Goal: Task Accomplishment & Management: Manage account settings

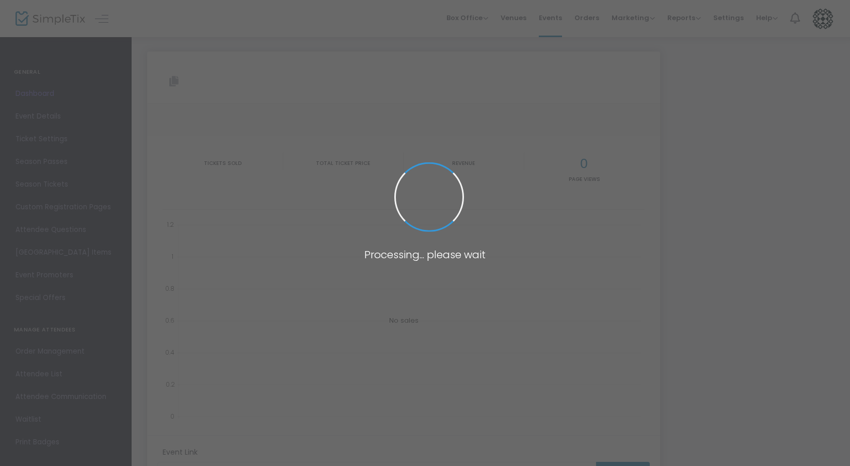
type input "[URL][DOMAIN_NAME]"
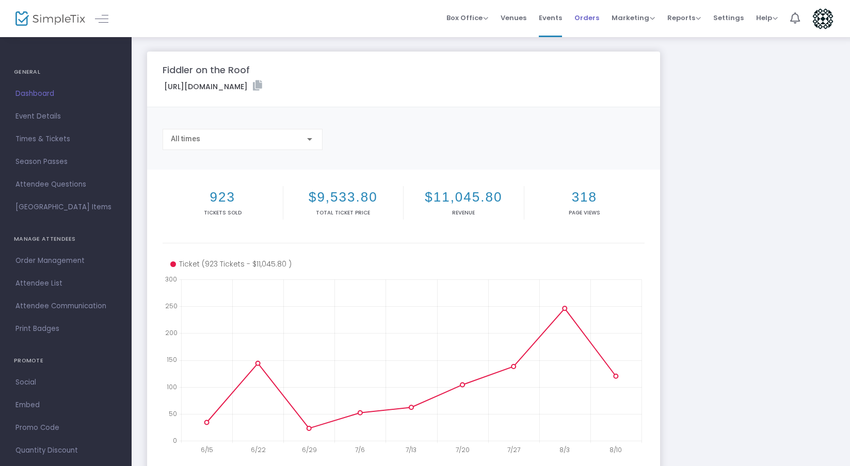
click at [590, 18] on span "Orders" at bounding box center [586, 18] width 25 height 26
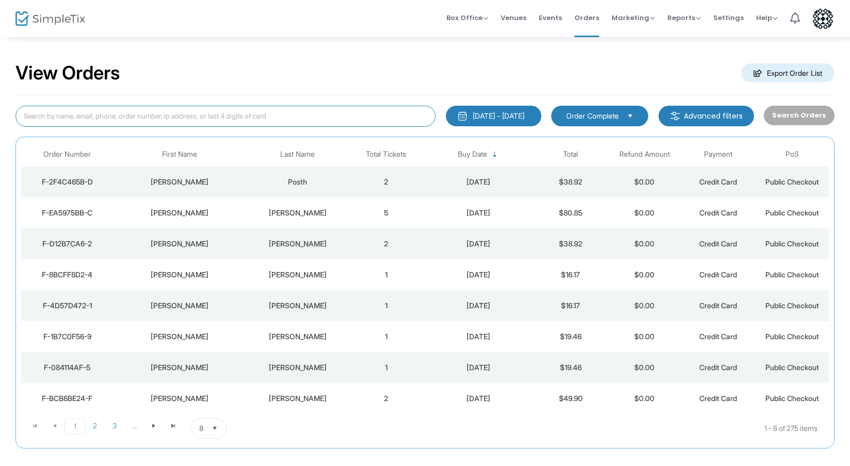
click at [334, 122] on input at bounding box center [225, 116] width 420 height 21
type input "D"
type input "o"
type input "[PERSON_NAME]"
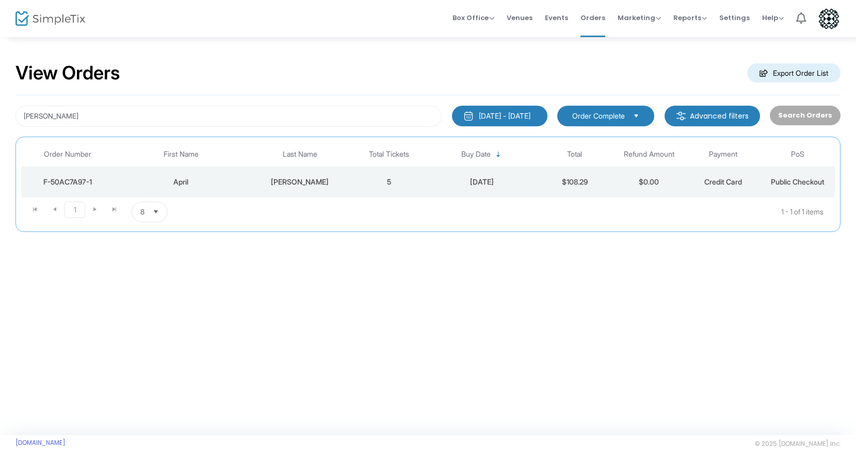
click at [65, 179] on div "F-50AC7A97-1" at bounding box center [68, 182] width 88 height 10
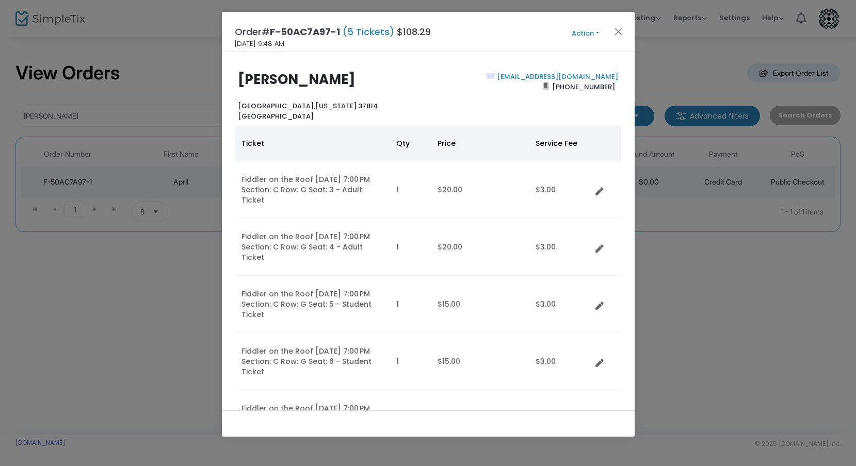
click at [597, 31] on button "Action" at bounding box center [586, 33] width 62 height 11
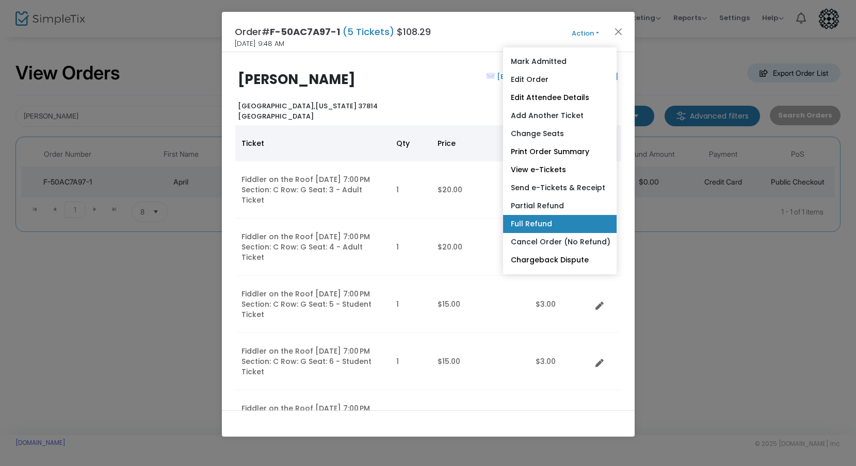
click at [541, 219] on link "Full Refund" at bounding box center [559, 224] width 113 height 18
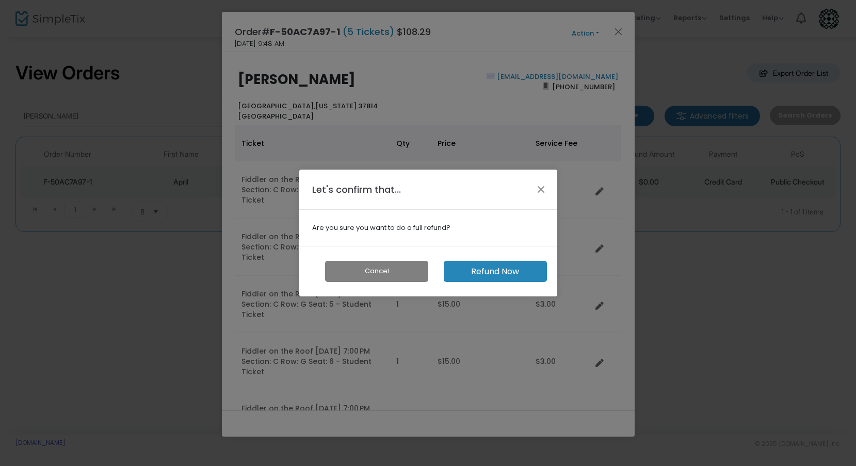
click at [532, 271] on button "Refund Now" at bounding box center [495, 271] width 103 height 21
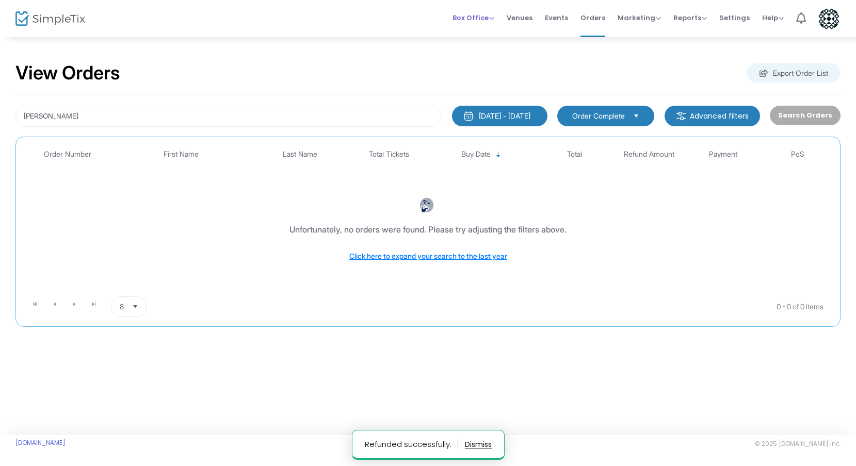
click at [481, 15] on span "Box Office" at bounding box center [473, 18] width 42 height 10
click at [479, 33] on li "Sell Tickets" at bounding box center [489, 35] width 74 height 20
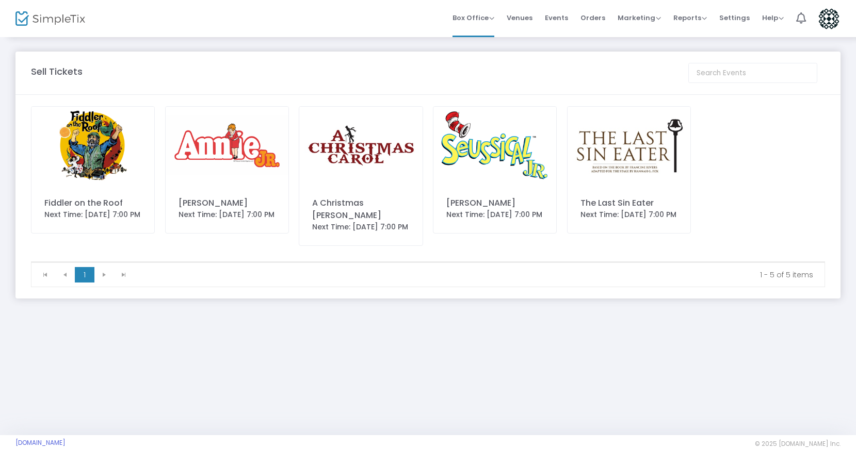
click at [122, 174] on img at bounding box center [92, 145] width 123 height 77
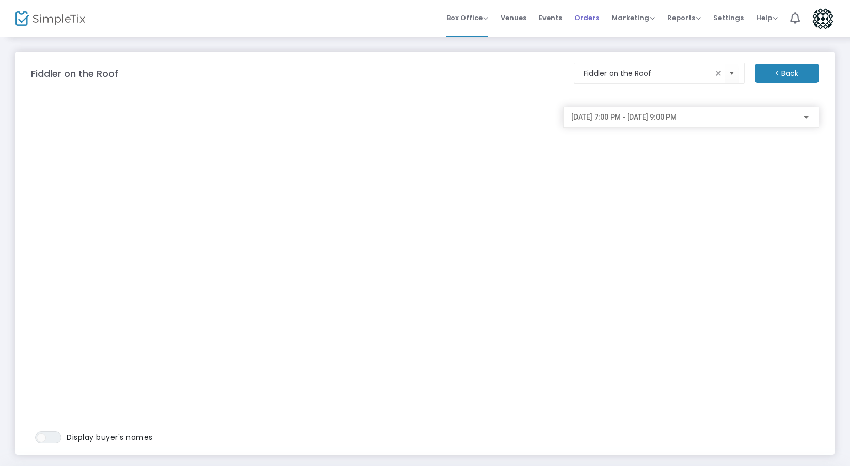
click at [593, 18] on span "Orders" at bounding box center [586, 18] width 25 height 26
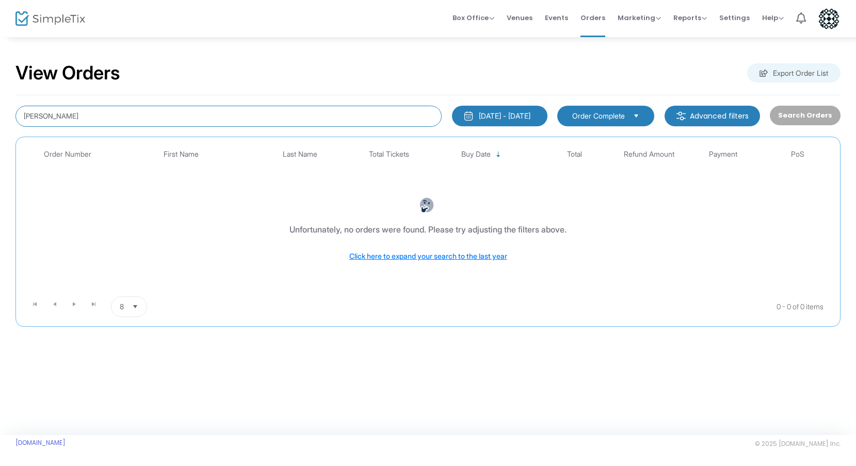
click at [277, 114] on input "[PERSON_NAME]" at bounding box center [228, 116] width 426 height 21
type input "D"
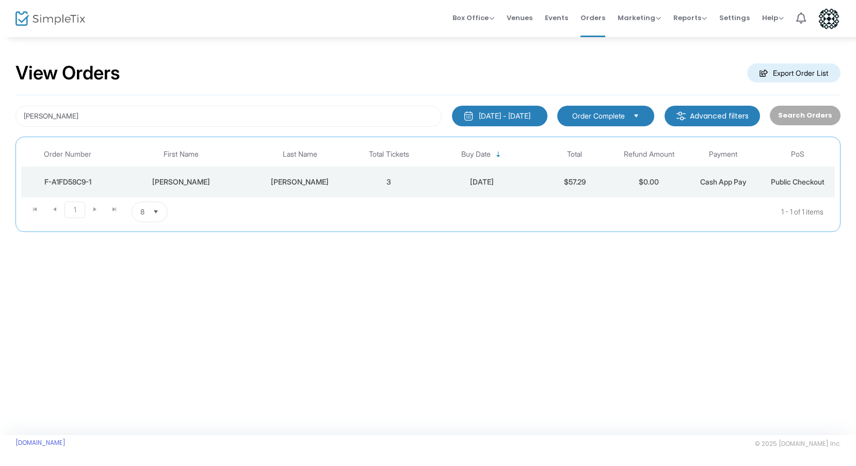
click at [55, 181] on div "F-A1FD58C9-1" at bounding box center [68, 182] width 88 height 10
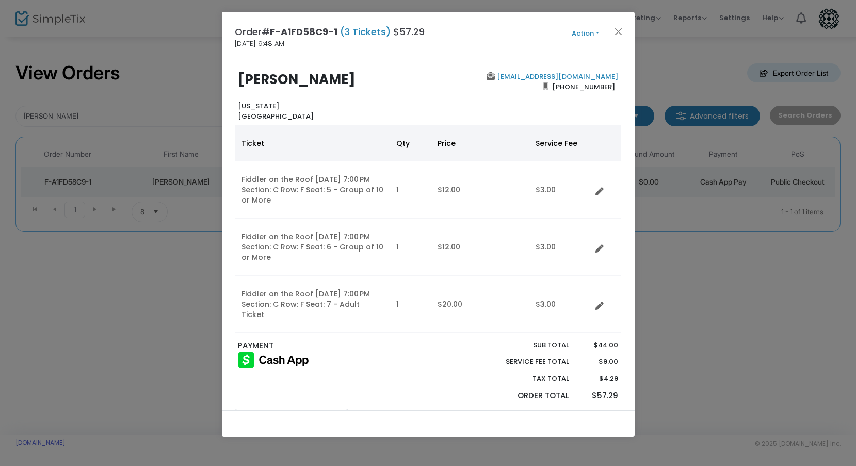
click at [597, 34] on button "Action" at bounding box center [586, 33] width 62 height 11
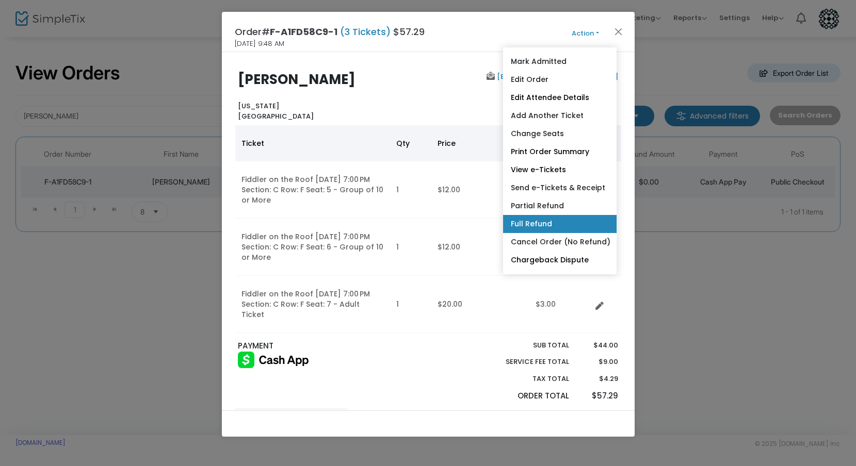
click at [558, 218] on link "Full Refund" at bounding box center [559, 224] width 113 height 18
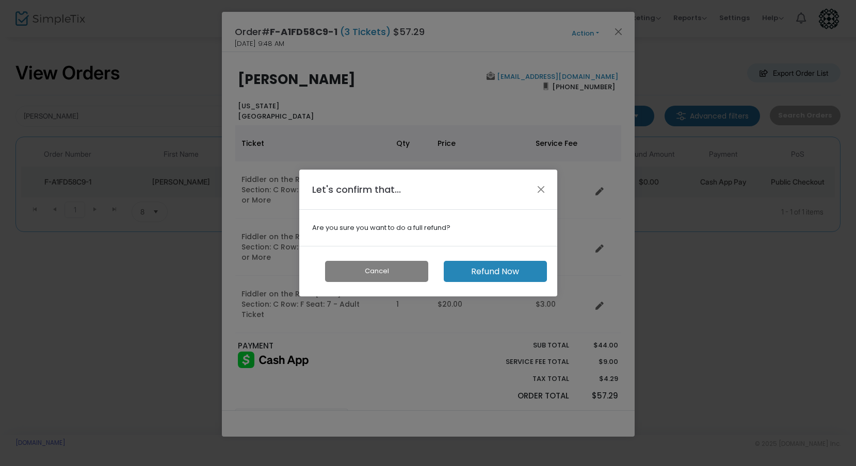
click at [540, 268] on button "Refund Now" at bounding box center [495, 271] width 103 height 21
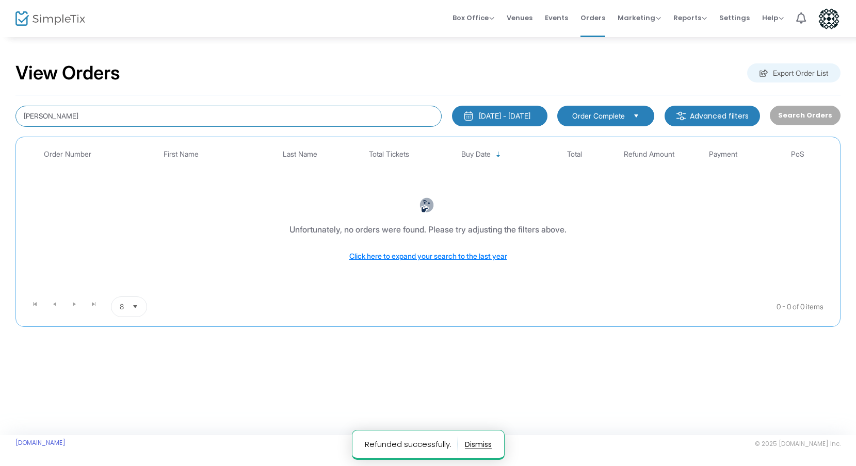
click at [335, 106] on input "[PERSON_NAME]" at bounding box center [228, 116] width 426 height 21
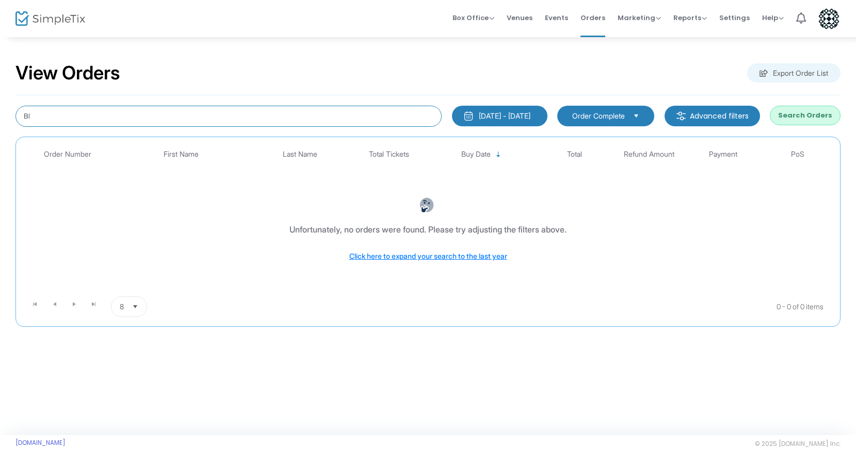
type input "B"
click at [489, 19] on span "Box Office" at bounding box center [473, 18] width 42 height 10
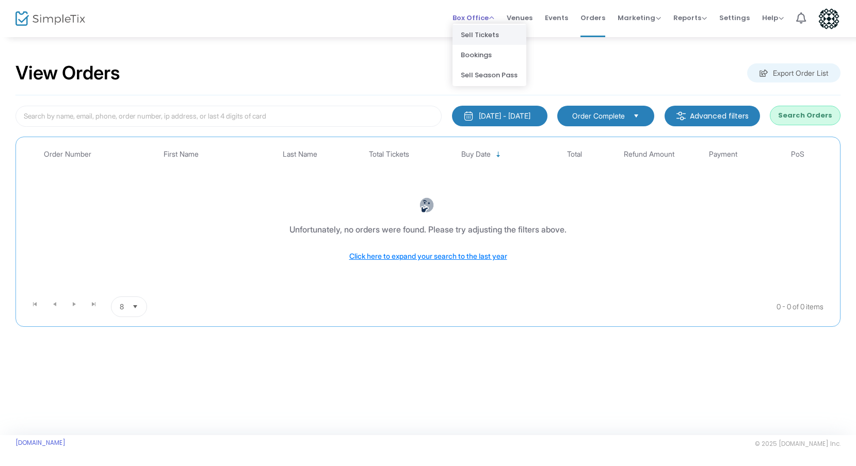
click at [481, 33] on li "Sell Tickets" at bounding box center [489, 35] width 74 height 20
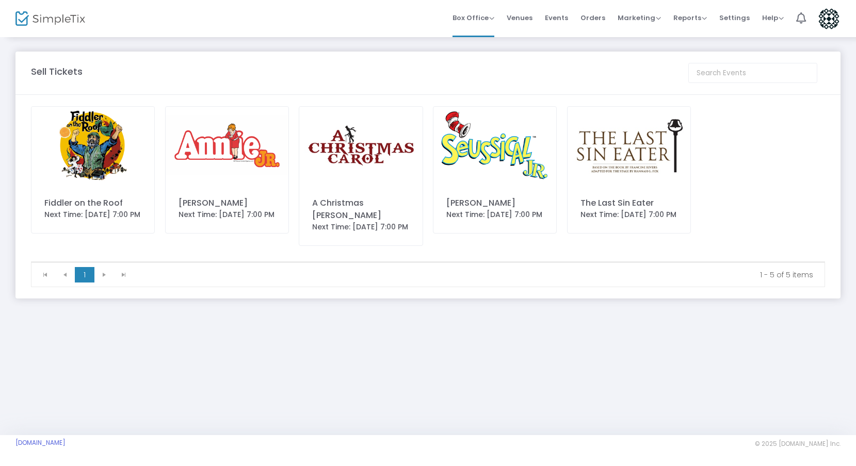
click at [106, 186] on div "Fiddler on the Roof Next Time: [DATE] 7:00 PM" at bounding box center [93, 169] width 124 height 127
